Goal: Navigation & Orientation: Find specific page/section

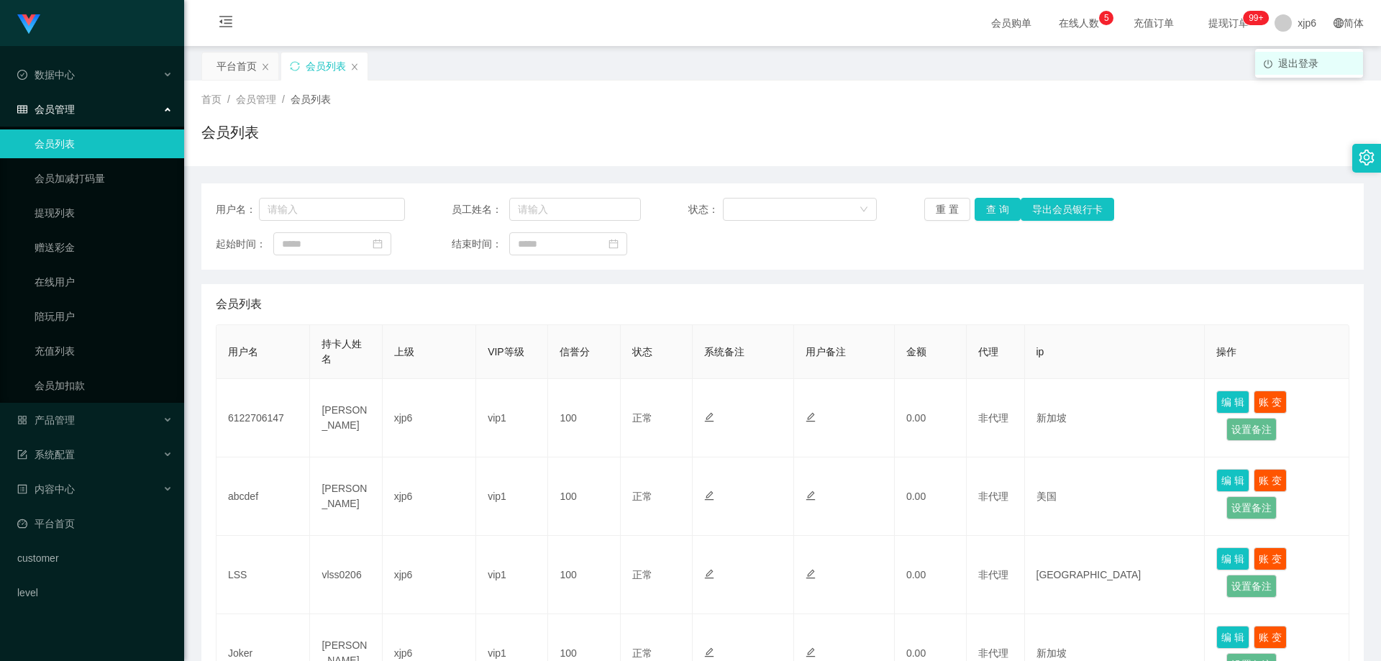
click at [1295, 63] on span "退出登录" at bounding box center [1298, 64] width 40 height 12
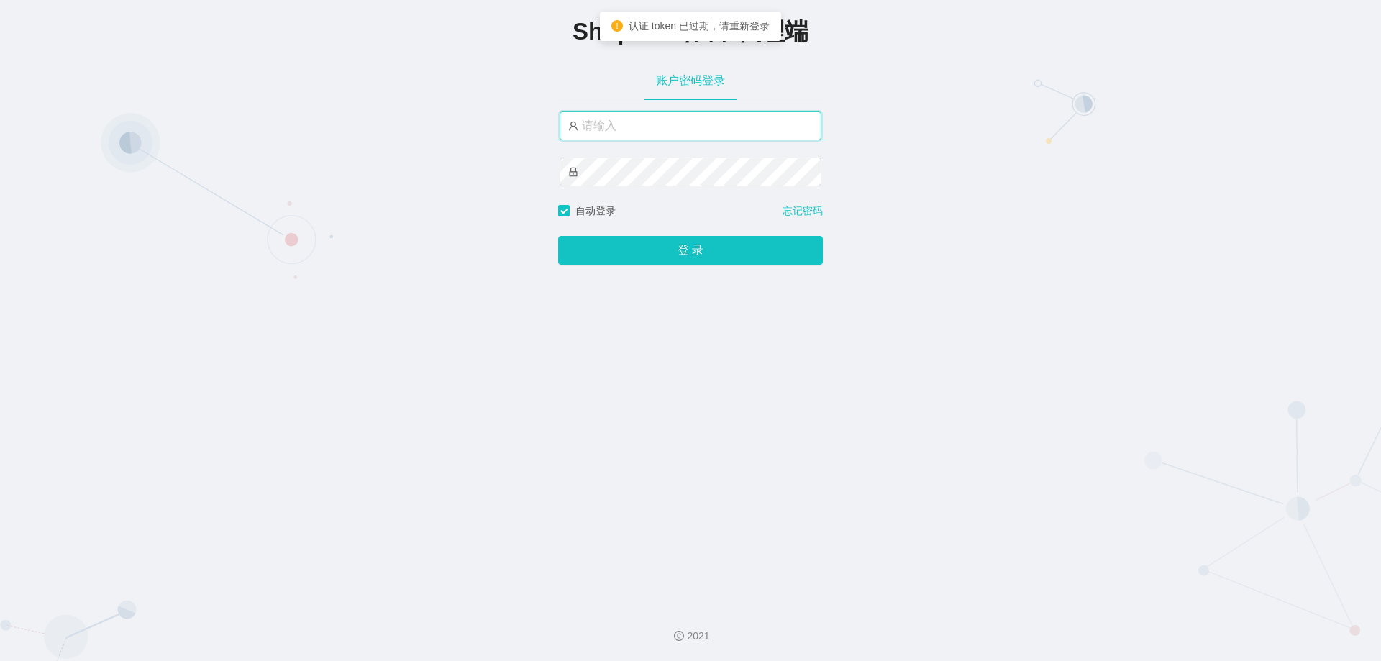
click at [662, 123] on input "text" at bounding box center [691, 125] width 262 height 29
click at [654, 127] on input "xjp6" at bounding box center [691, 125] width 262 height 29
type input "xjp5"
click at [558, 236] on button "登 录" at bounding box center [690, 250] width 265 height 29
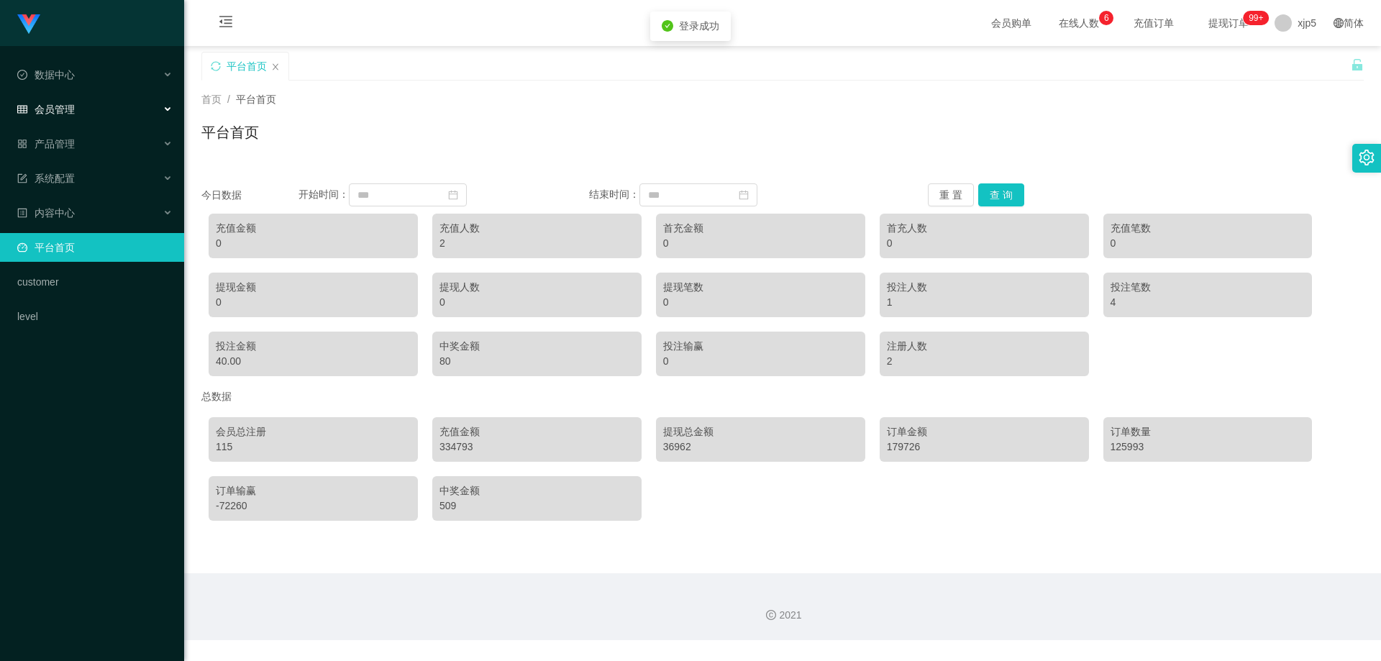
click at [51, 107] on span "会员管理" at bounding box center [46, 110] width 58 height 12
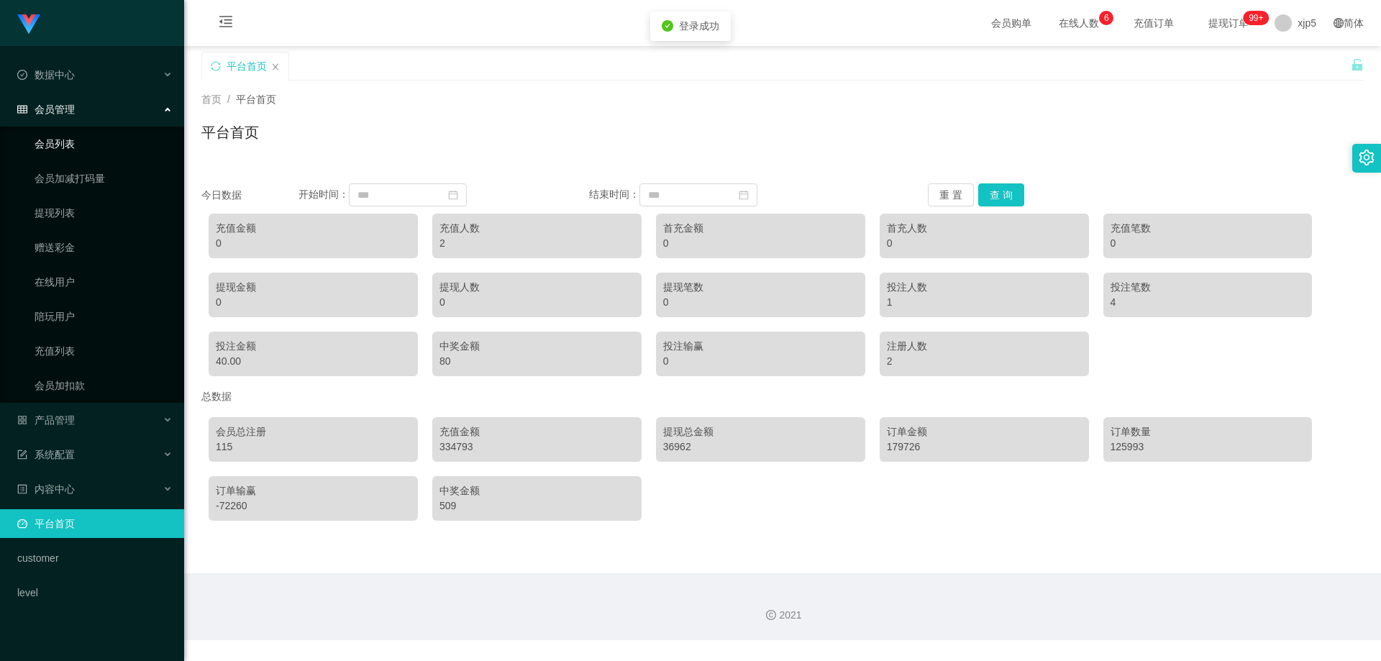
click at [74, 143] on link "会员列表" at bounding box center [104, 143] width 138 height 29
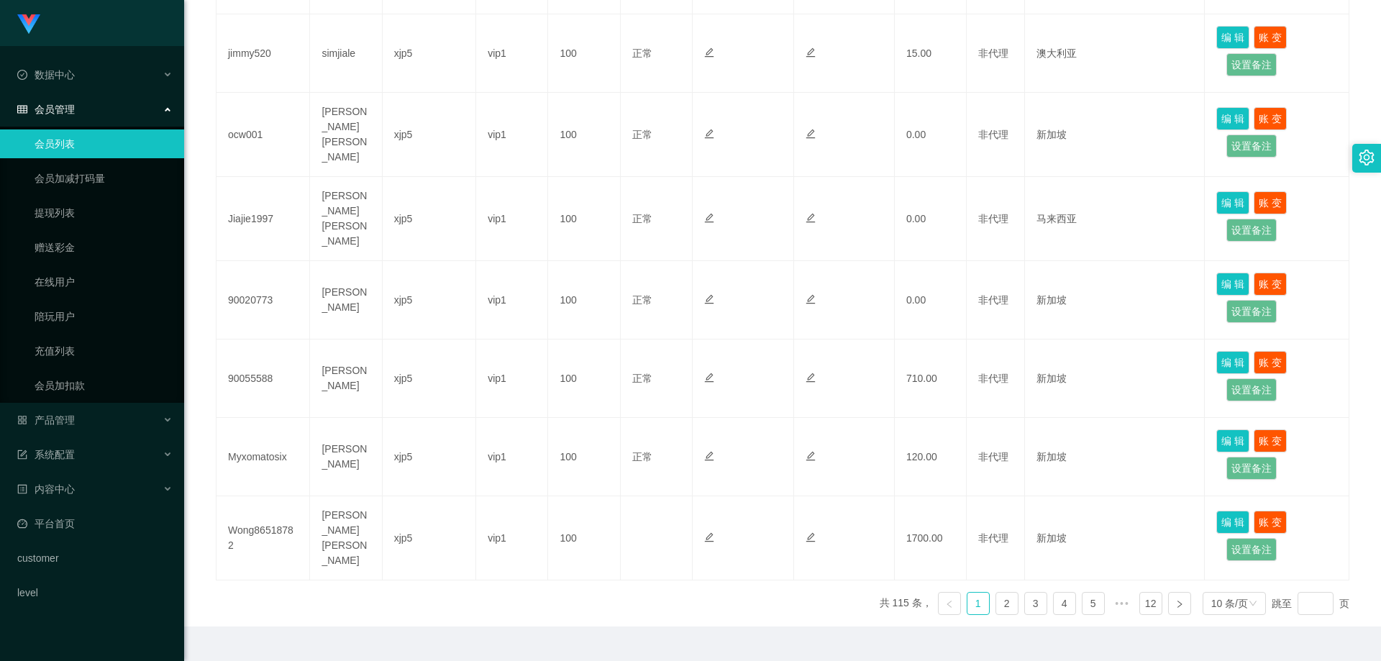
scroll to position [615, 0]
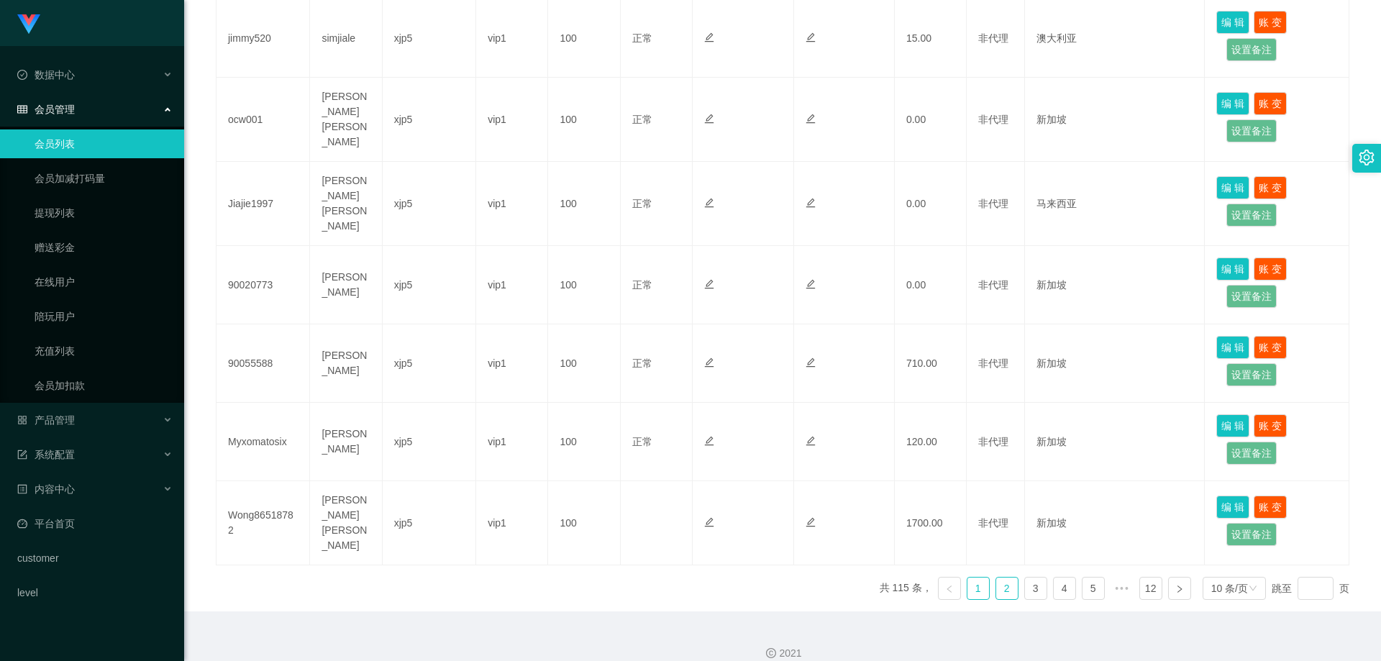
click at [1000, 578] on link "2" at bounding box center [1007, 589] width 22 height 22
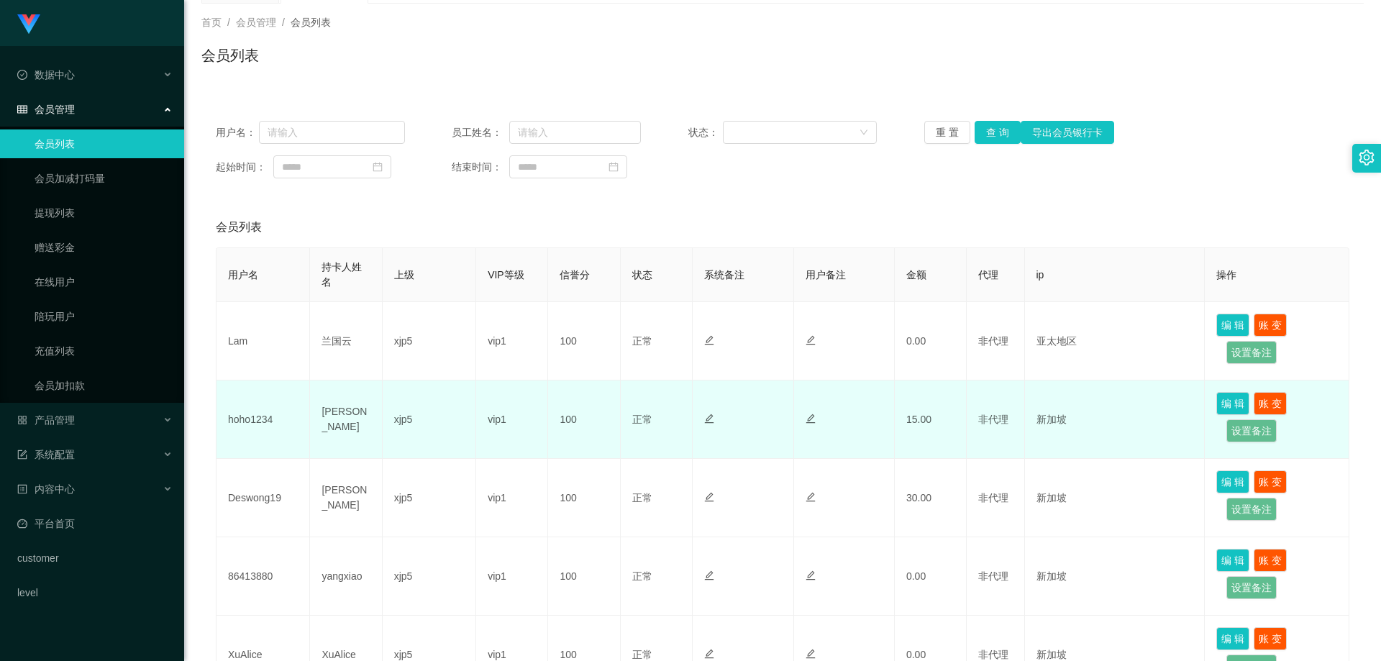
scroll to position [0, 0]
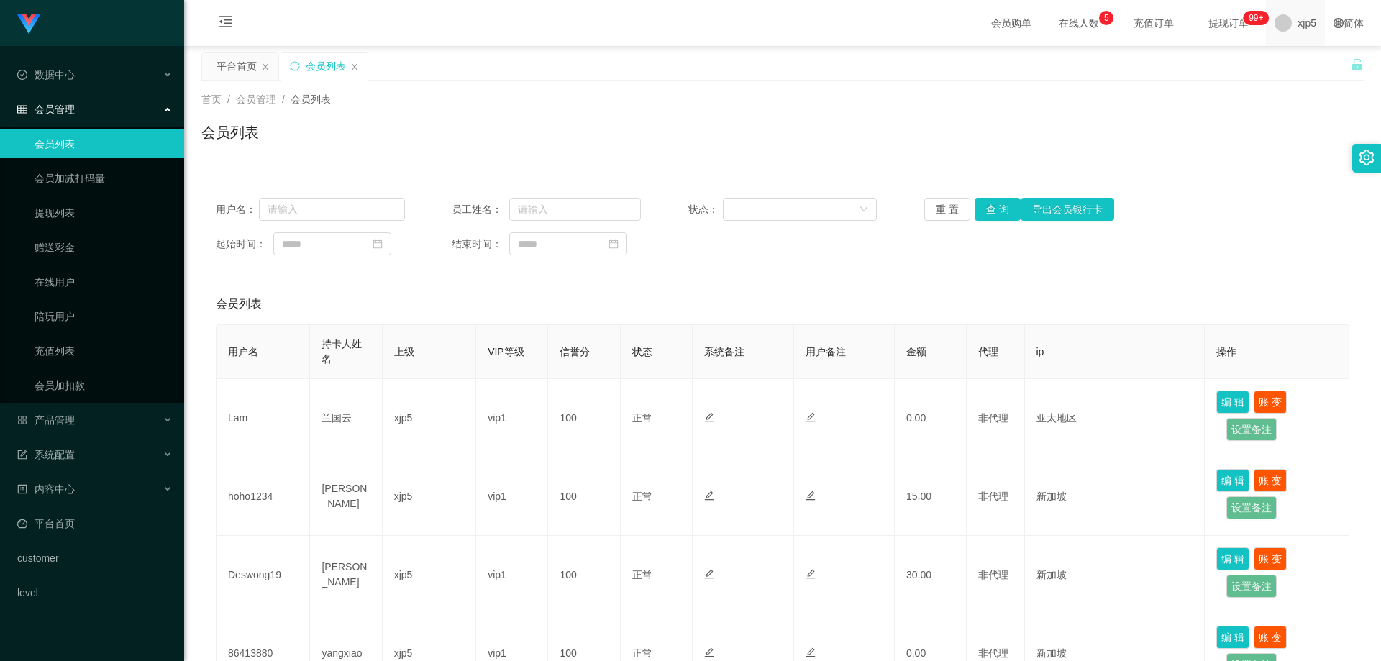
click at [1306, 18] on span "xjp5" at bounding box center [1306, 23] width 19 height 46
click at [1300, 65] on div "平台首页 会员列表" at bounding box center [775, 77] width 1149 height 50
click at [1288, 58] on span "退出登录" at bounding box center [1298, 64] width 40 height 12
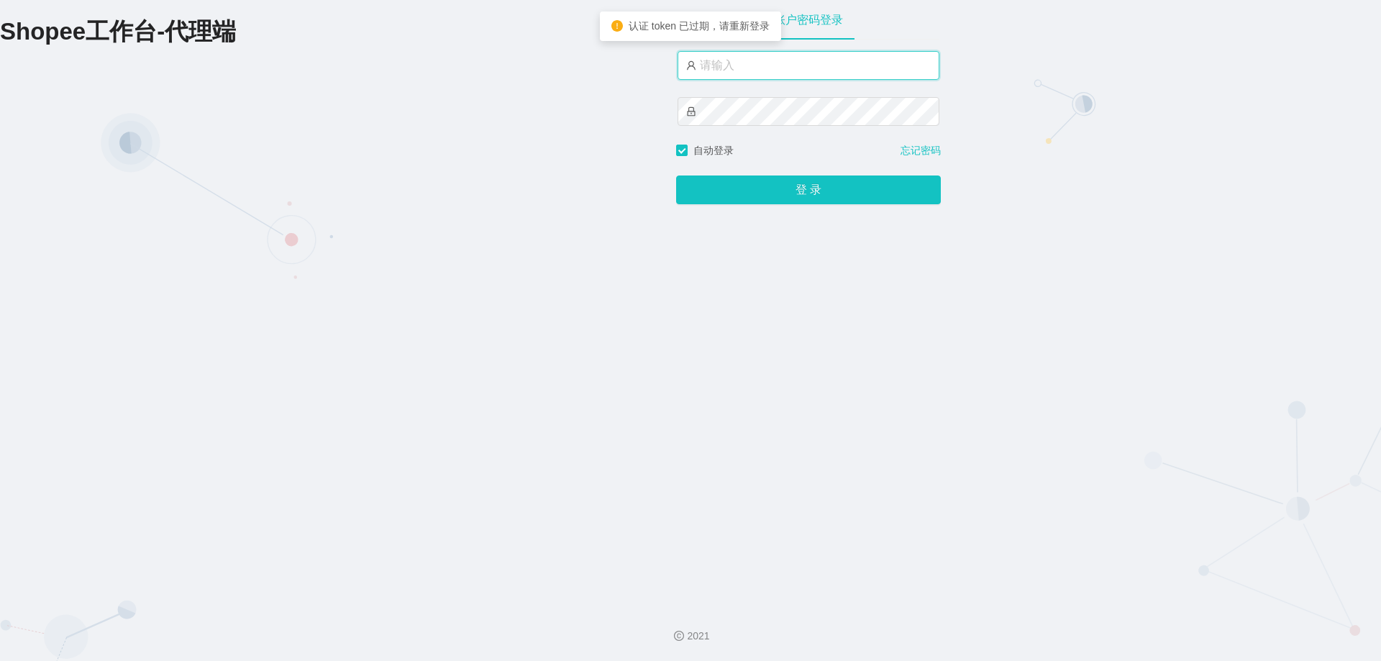
click at [738, 68] on input "text" at bounding box center [809, 65] width 262 height 29
paste input "xjp805"
type input "xjp805"
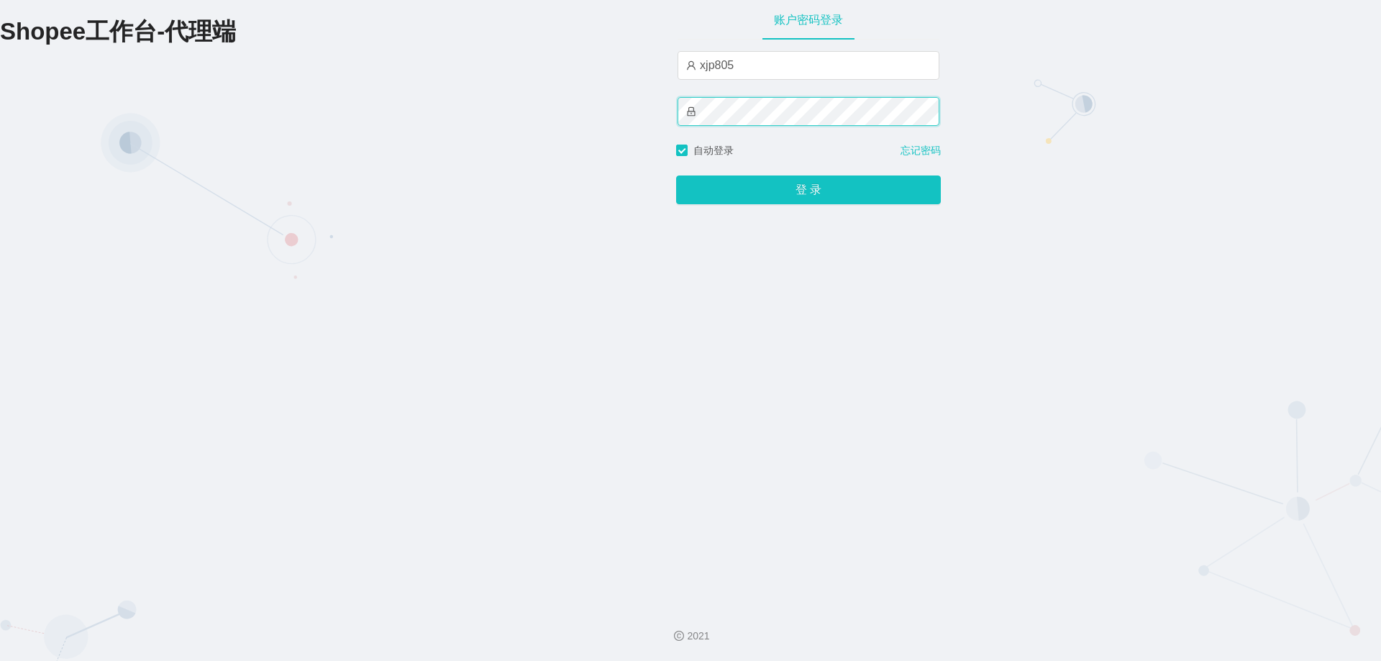
click at [676, 175] on button "登 录" at bounding box center [808, 189] width 265 height 29
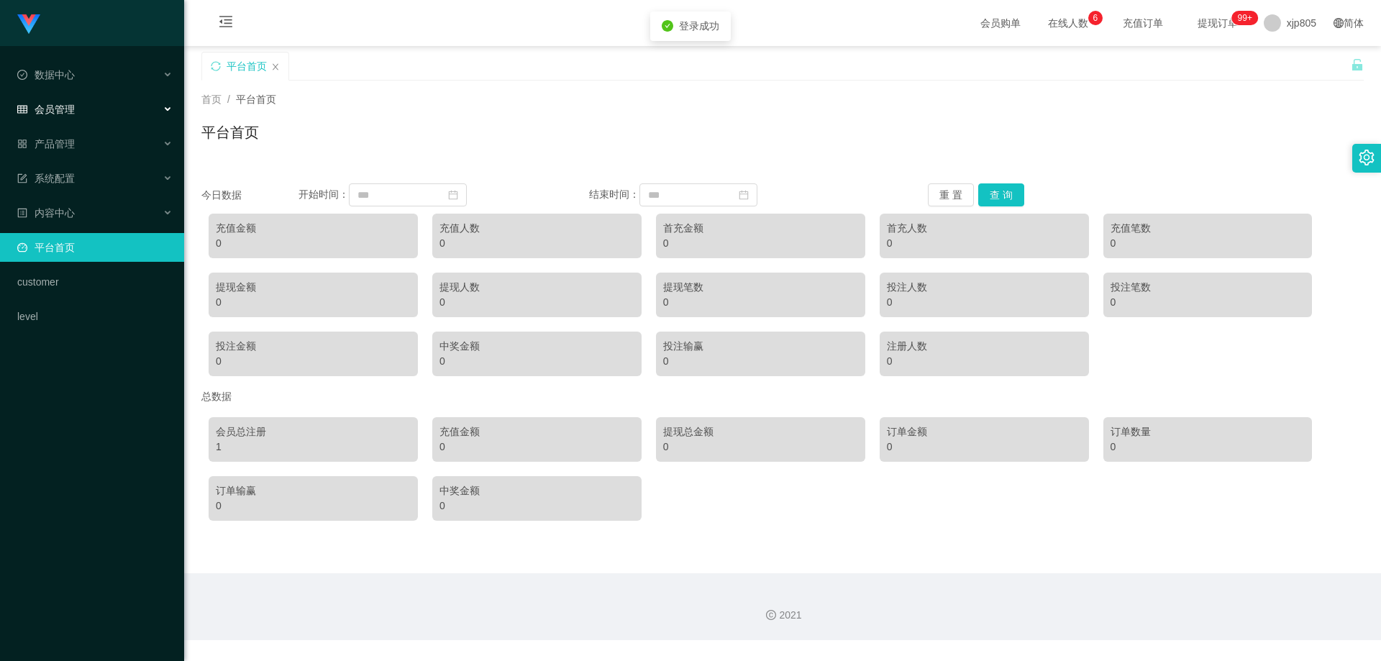
click at [60, 107] on span "会员管理" at bounding box center [46, 110] width 58 height 12
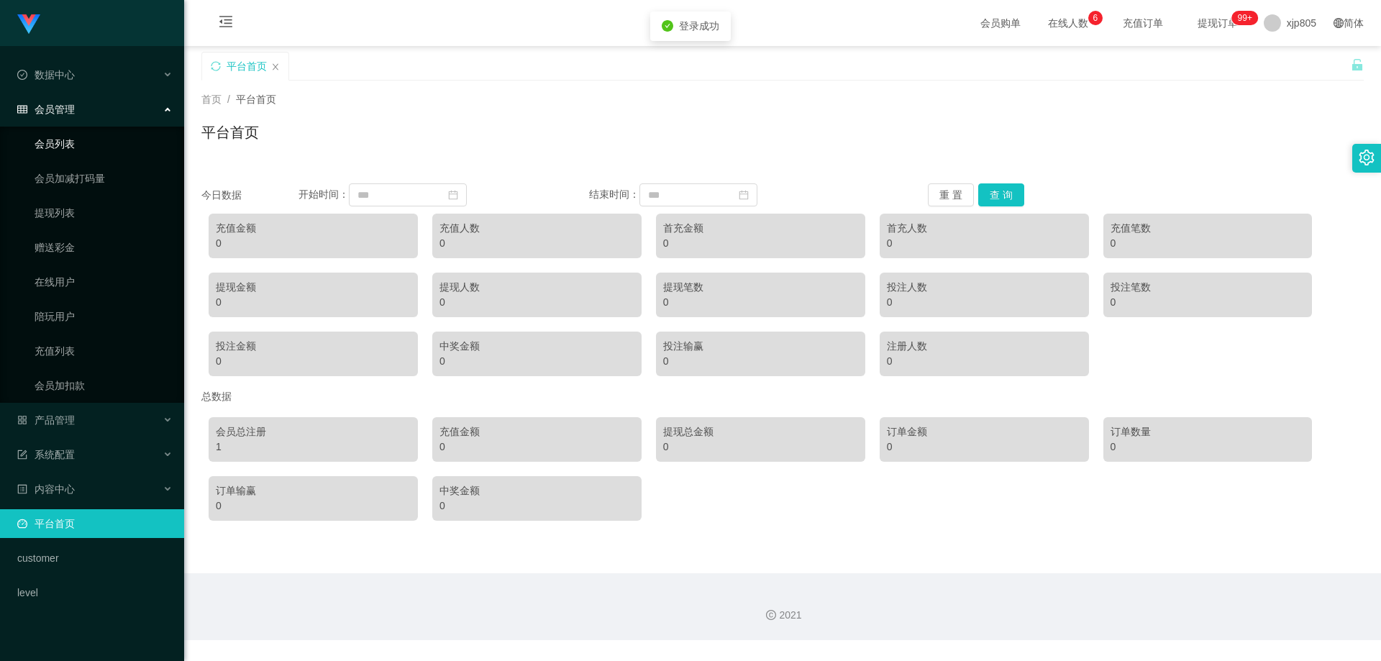
click at [76, 141] on link "会员列表" at bounding box center [104, 143] width 138 height 29
